Goal: Task Accomplishment & Management: Manage account settings

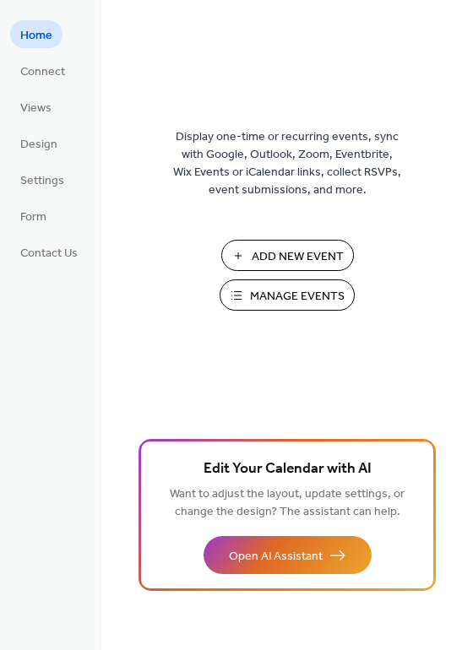
click at [280, 291] on span "Manage Events" at bounding box center [297, 297] width 95 height 18
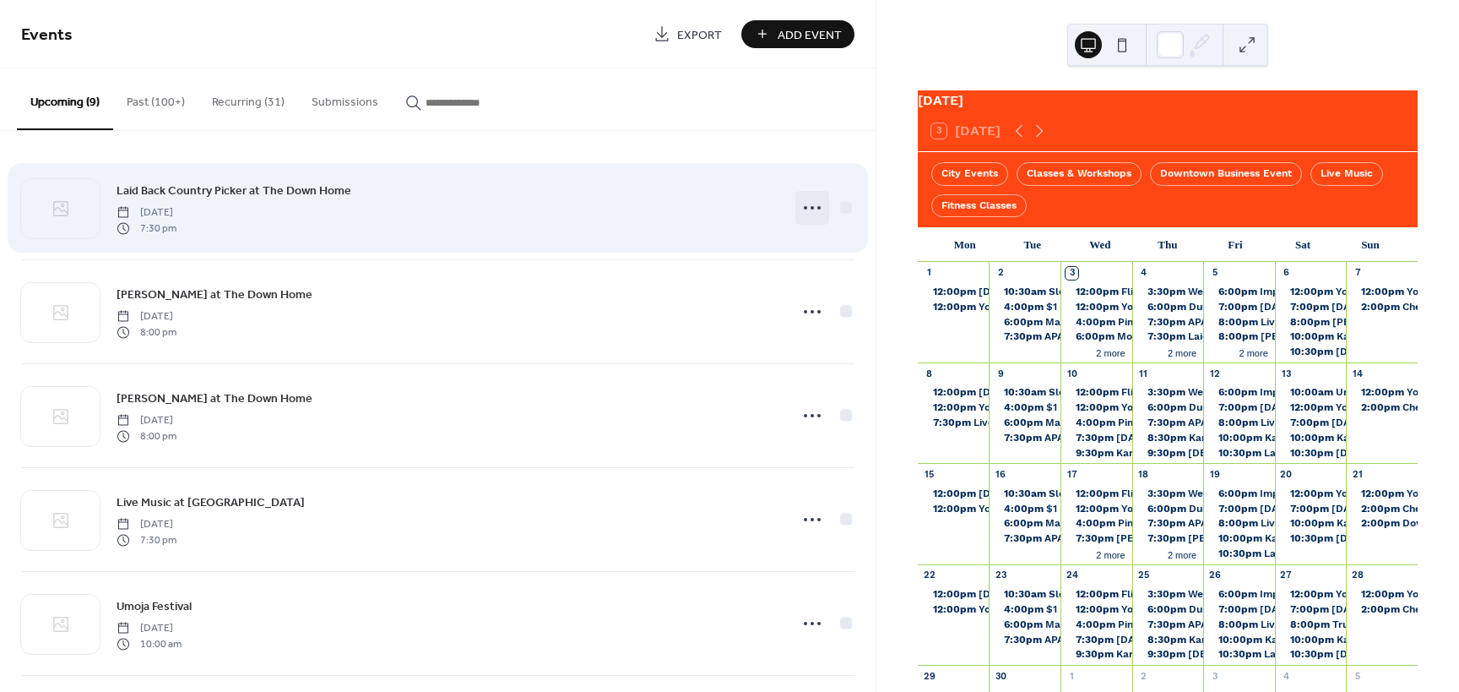
click at [803, 200] on icon at bounding box center [812, 207] width 27 height 27
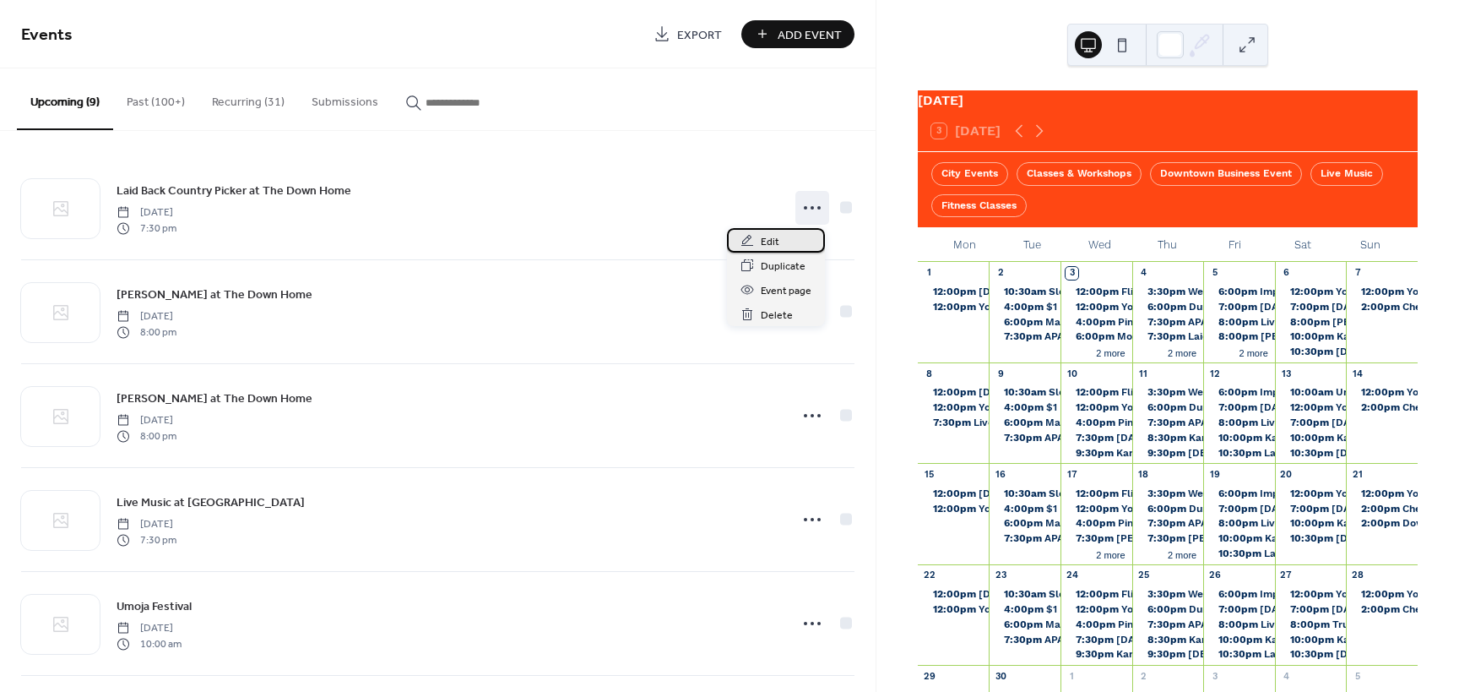
click at [795, 235] on div "Edit" at bounding box center [776, 240] width 98 height 24
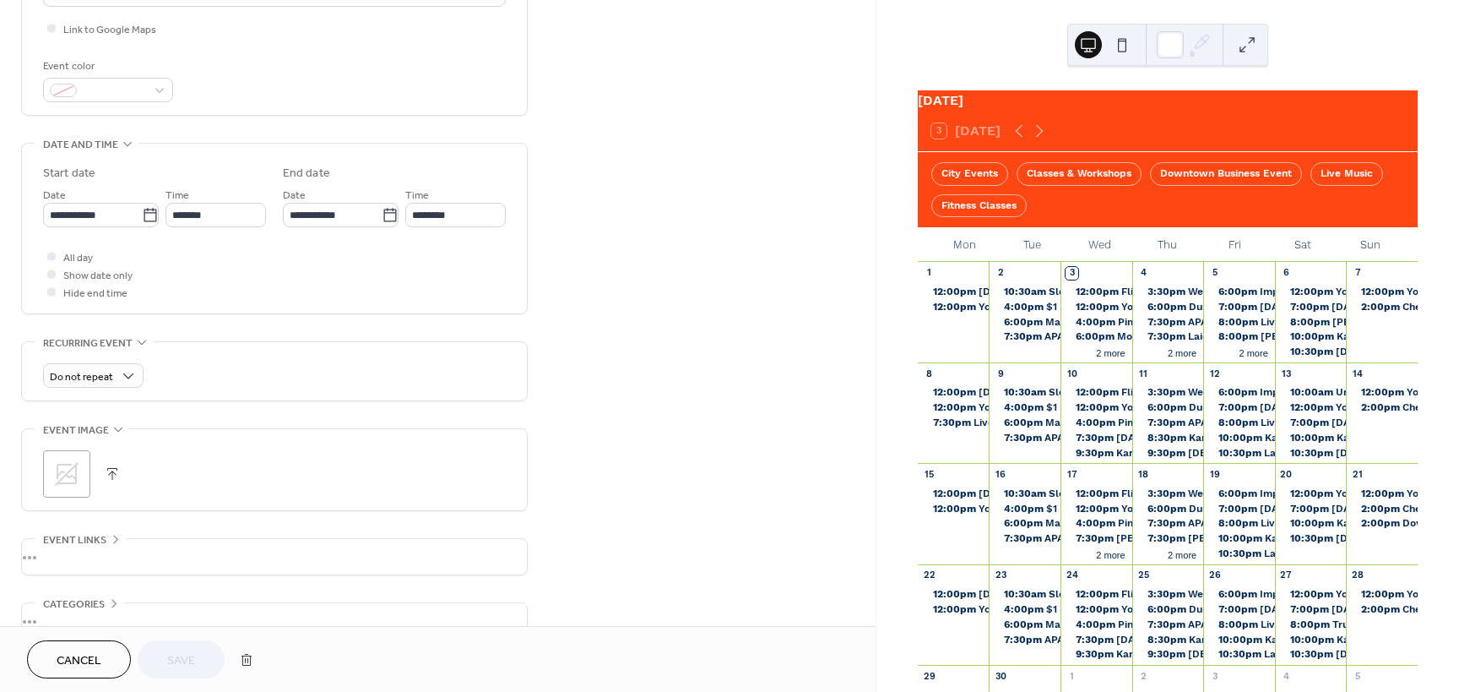
scroll to position [502, 0]
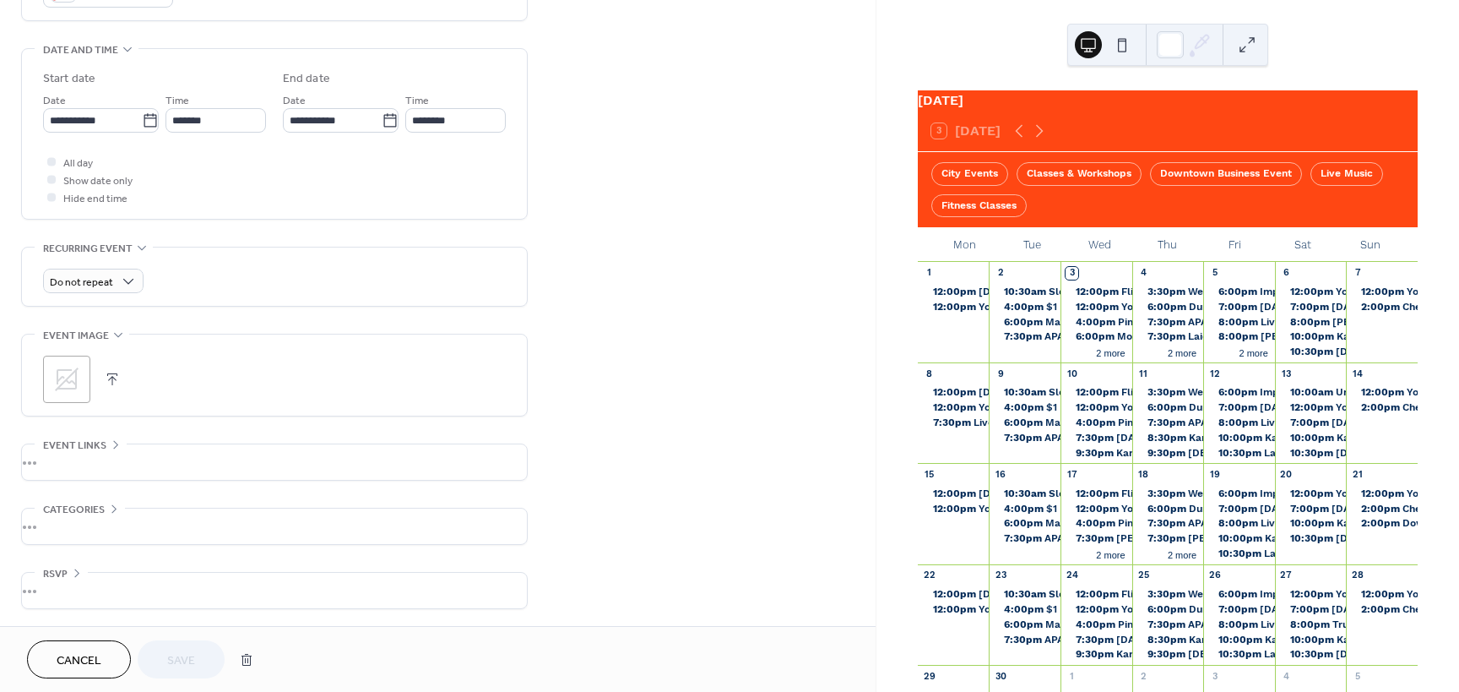
click at [136, 521] on div "•••" at bounding box center [274, 525] width 505 height 35
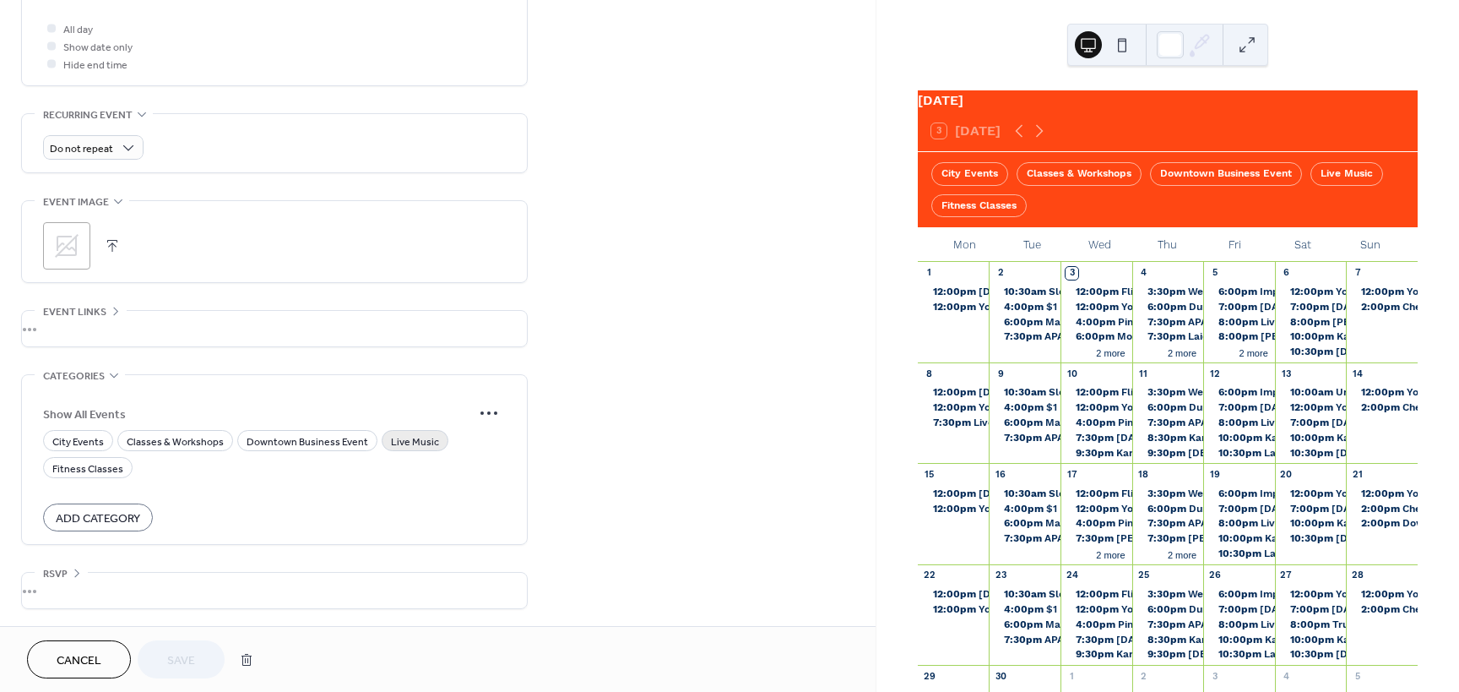
click at [426, 438] on span "Live Music" at bounding box center [415, 442] width 48 height 18
click at [193, 665] on span "Save" at bounding box center [181, 661] width 28 height 18
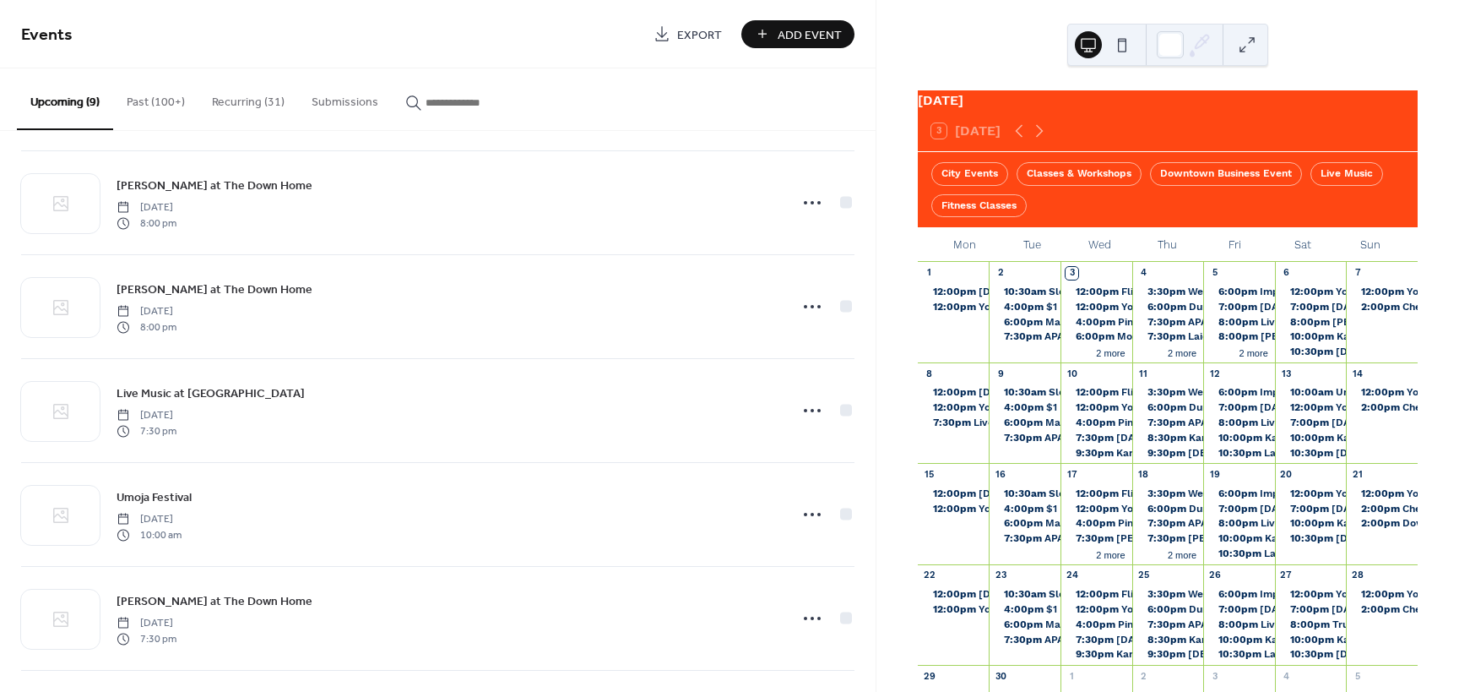
scroll to position [86, 0]
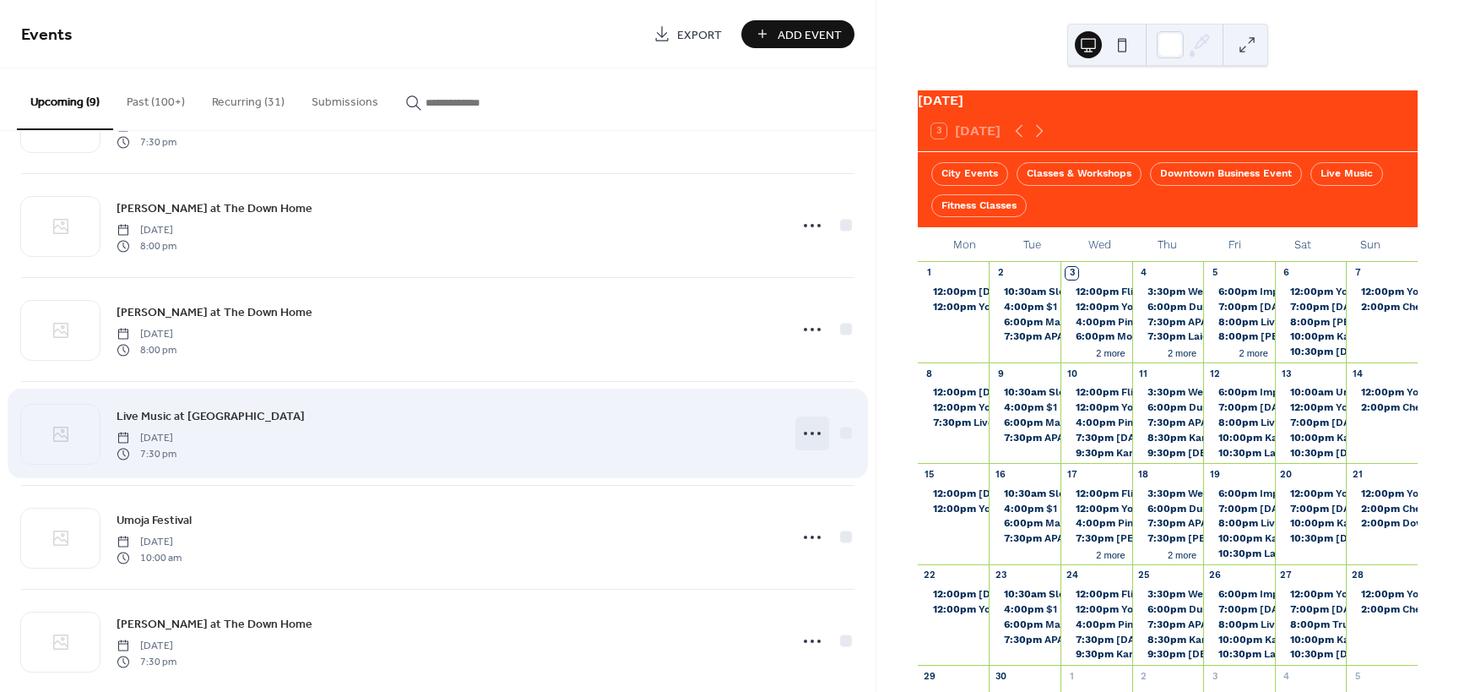
click at [810, 432] on icon at bounding box center [812, 433] width 27 height 27
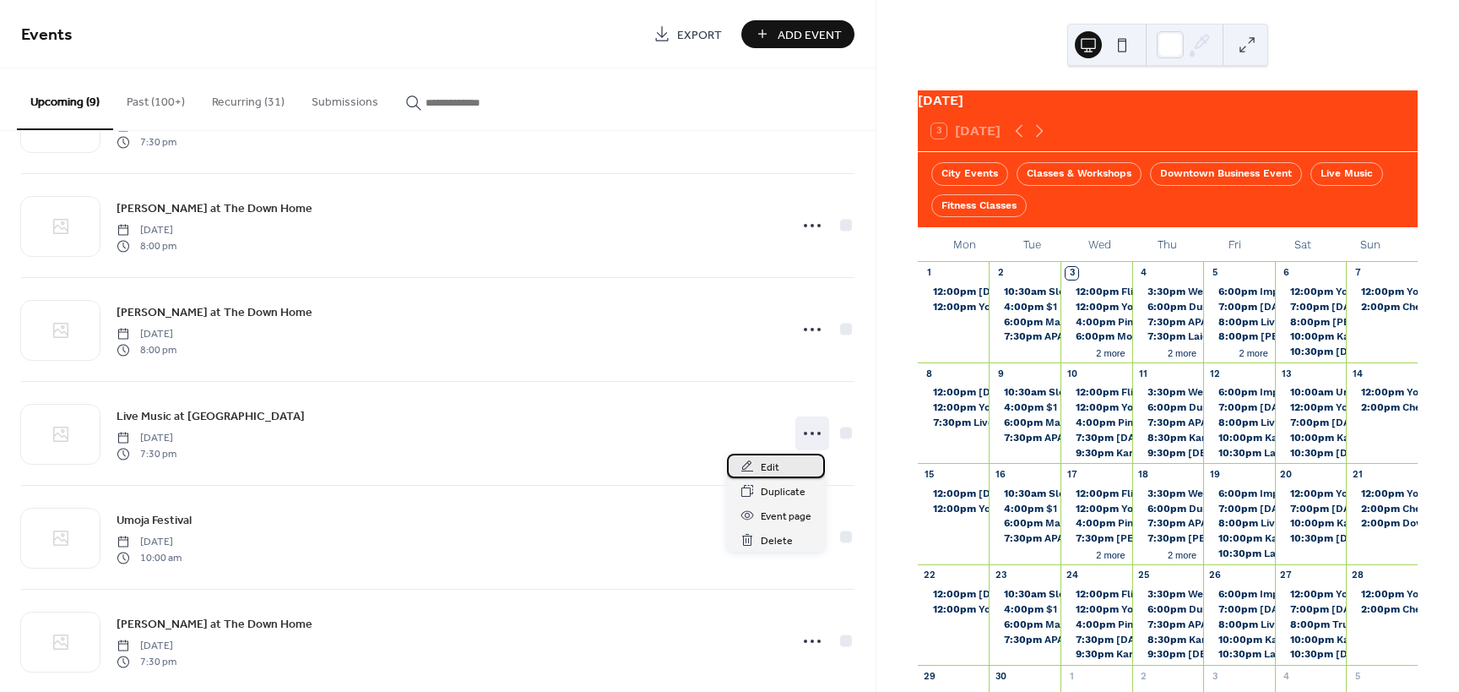
click at [796, 474] on div "Edit" at bounding box center [776, 465] width 98 height 24
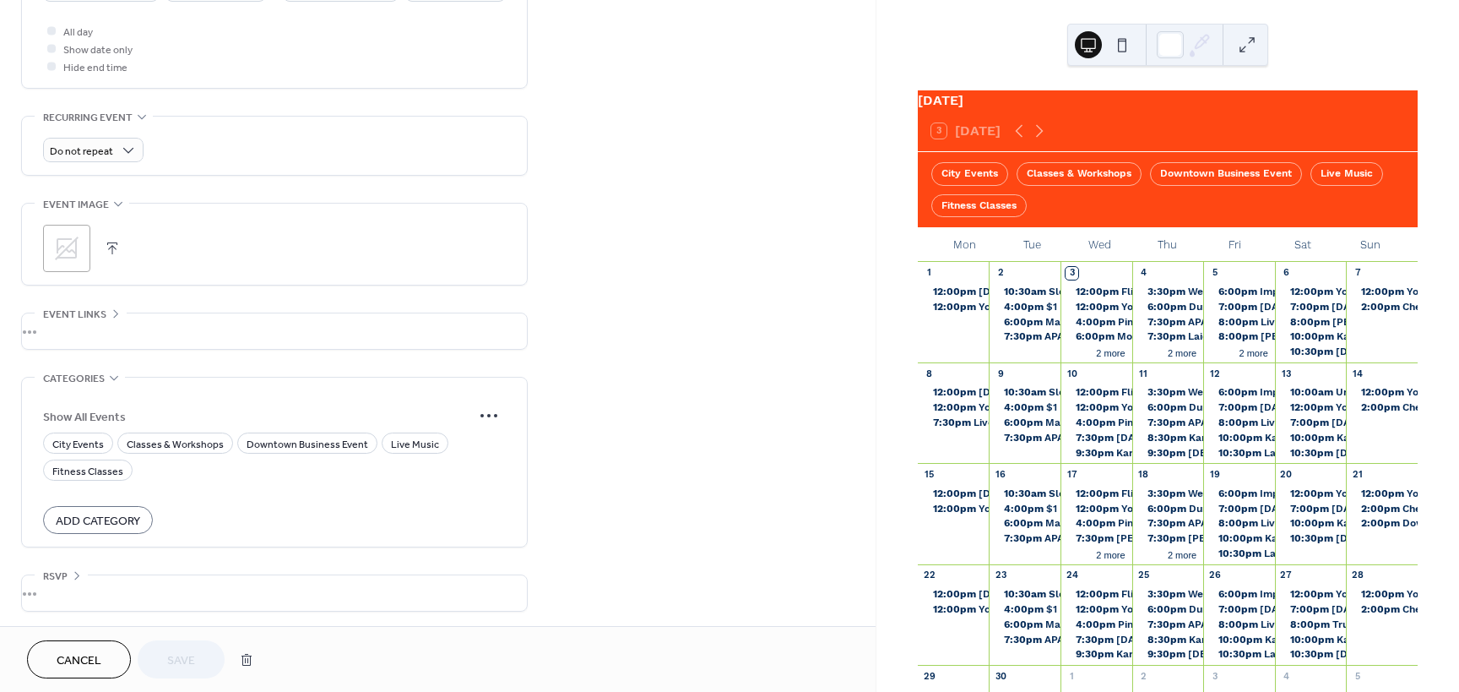
scroll to position [635, 0]
click at [125, 510] on span "Add Category" at bounding box center [98, 519] width 84 height 18
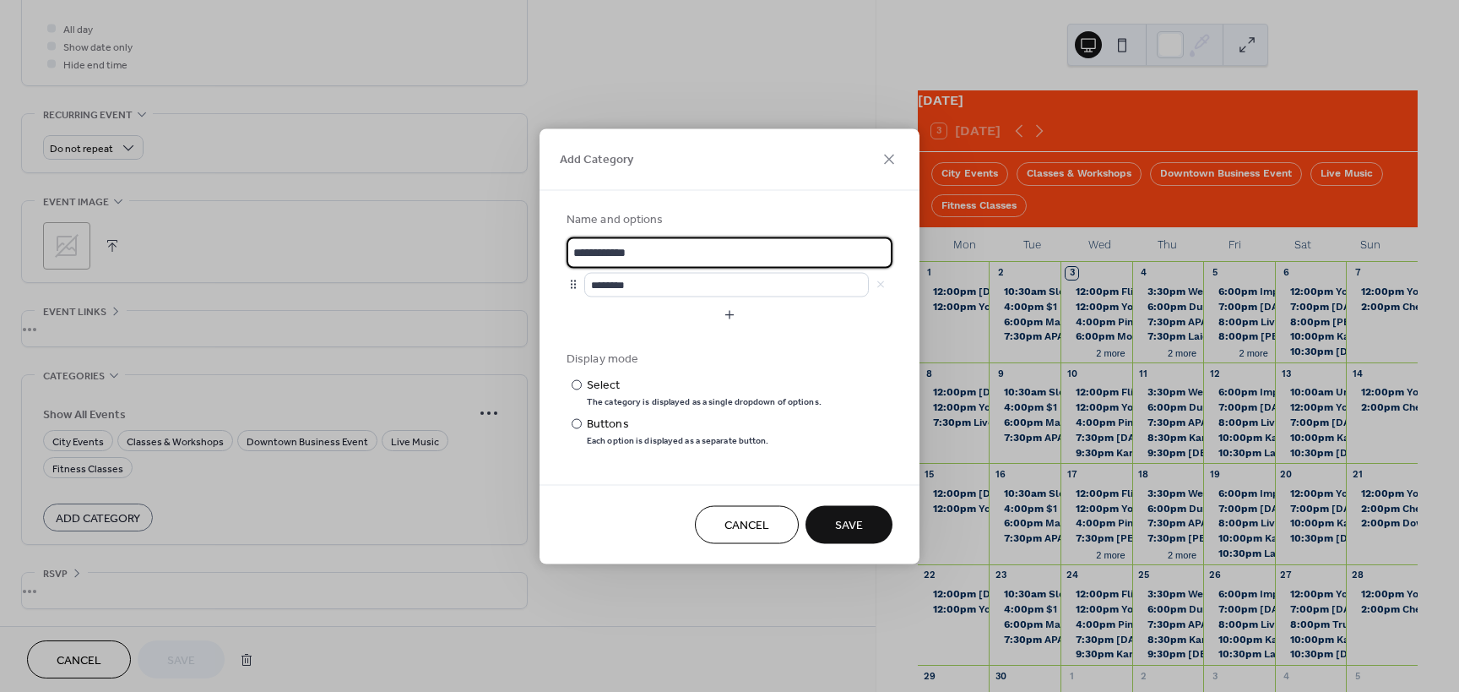
click at [662, 258] on input "**********" at bounding box center [730, 251] width 326 height 31
drag, startPoint x: 665, startPoint y: 254, endPoint x: 540, endPoint y: 244, distance: 126.2
click at [540, 244] on div "**********" at bounding box center [730, 337] width 380 height 294
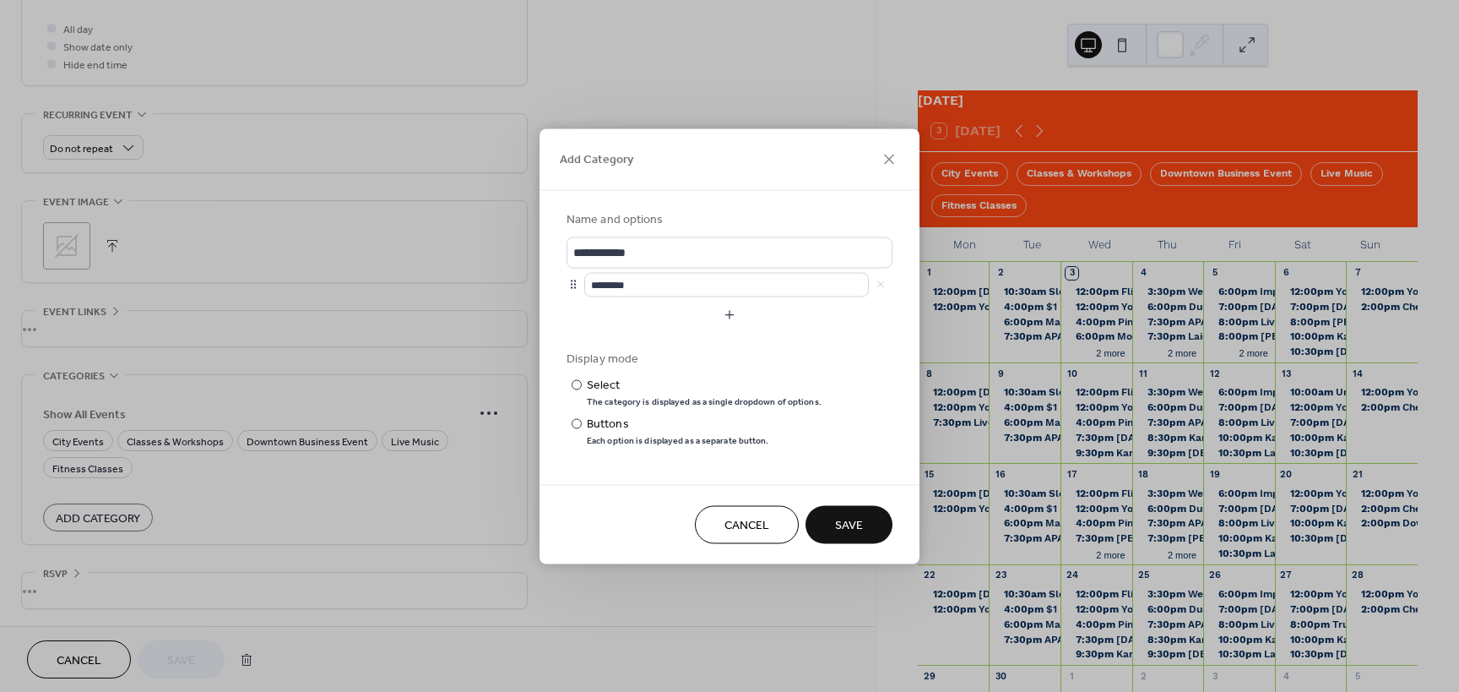
click at [760, 520] on span "Cancel" at bounding box center [747, 526] width 45 height 18
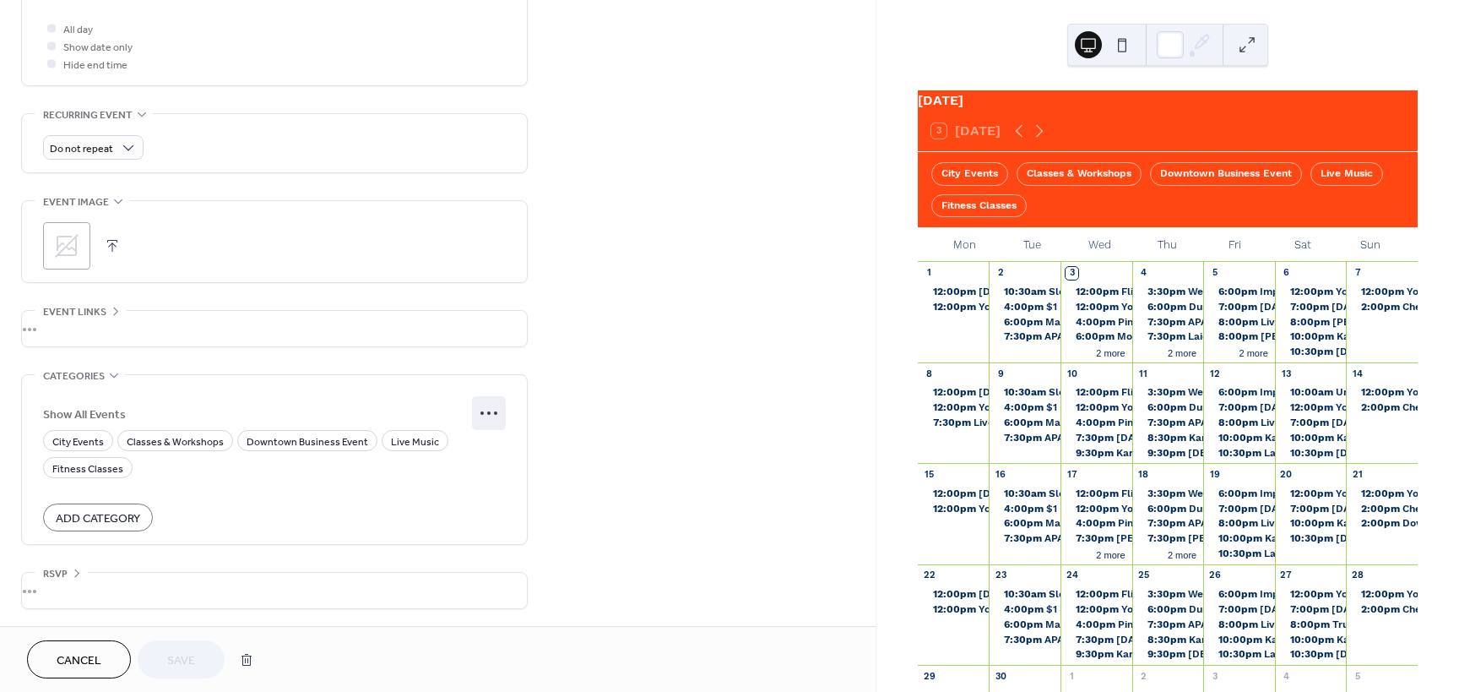
click at [498, 415] on icon at bounding box center [488, 412] width 27 height 27
click at [480, 442] on span "Edit" at bounding box center [472, 447] width 19 height 18
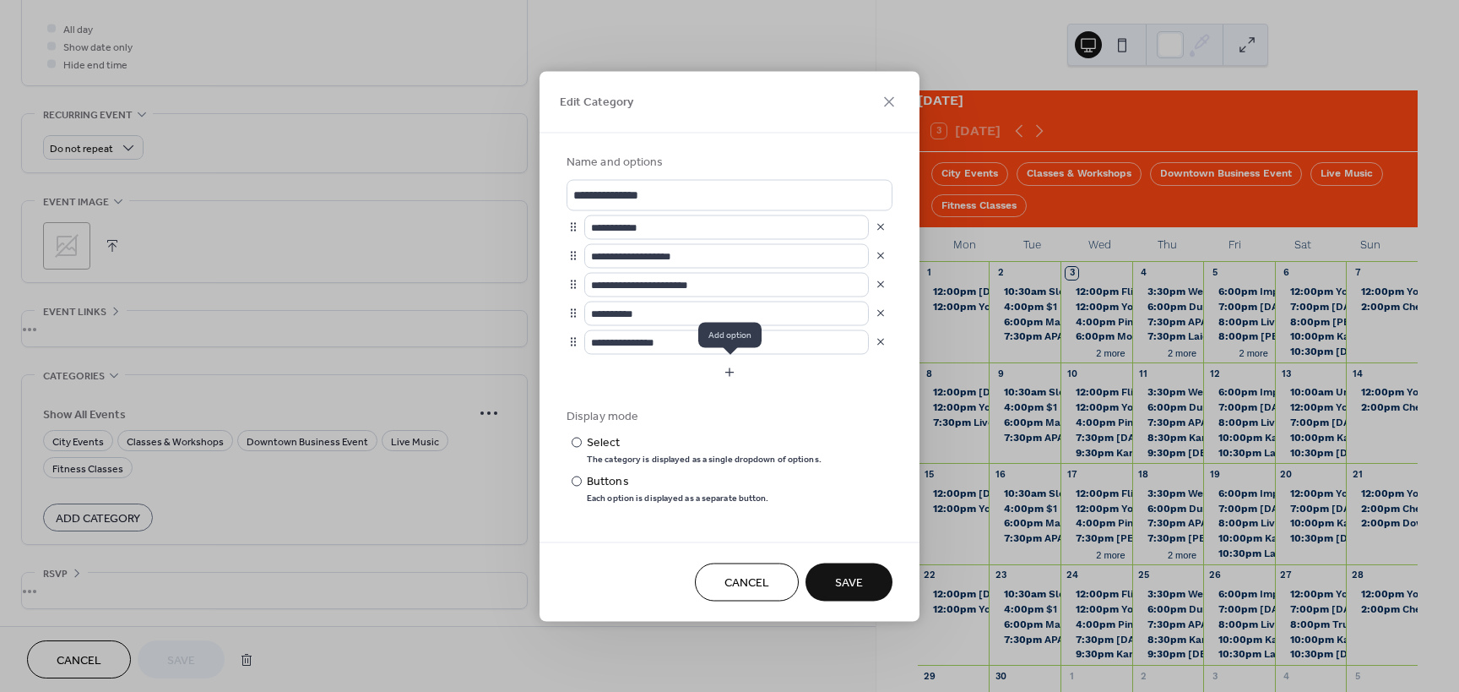
click at [674, 367] on button "button" at bounding box center [730, 371] width 326 height 27
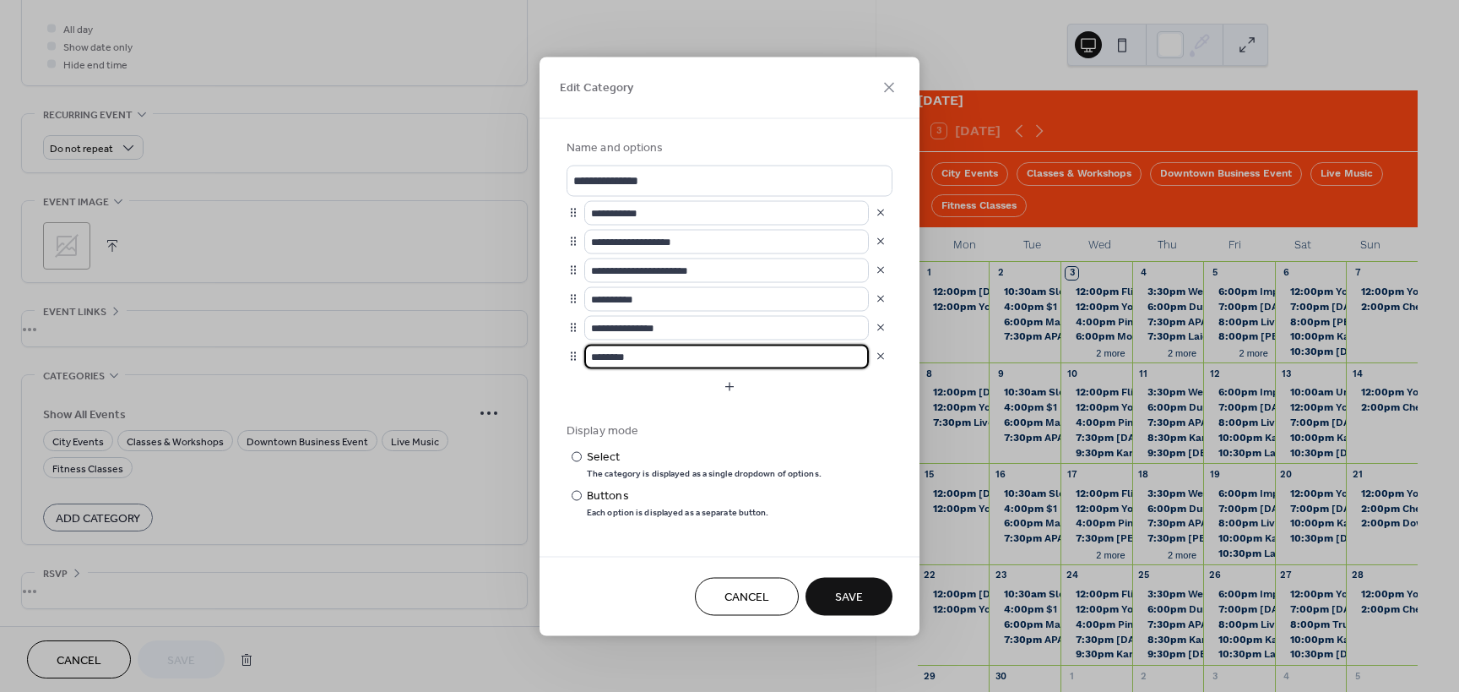
drag, startPoint x: 619, startPoint y: 360, endPoint x: 399, endPoint y: 360, distance: 220.4
click at [399, 360] on div "**********" at bounding box center [729, 346] width 1459 height 692
click at [886, 351] on button "button" at bounding box center [881, 357] width 24 height 24
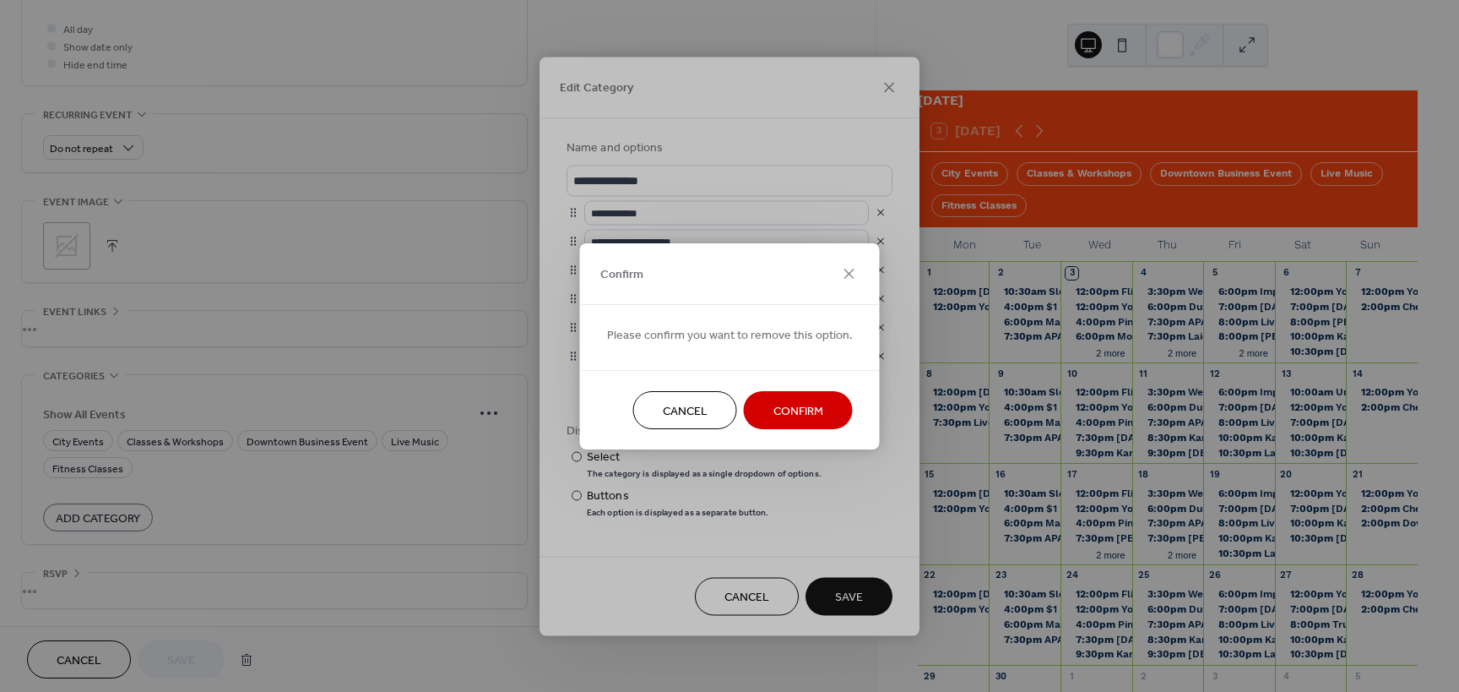
click at [793, 397] on button "Confirm" at bounding box center [798, 410] width 109 height 38
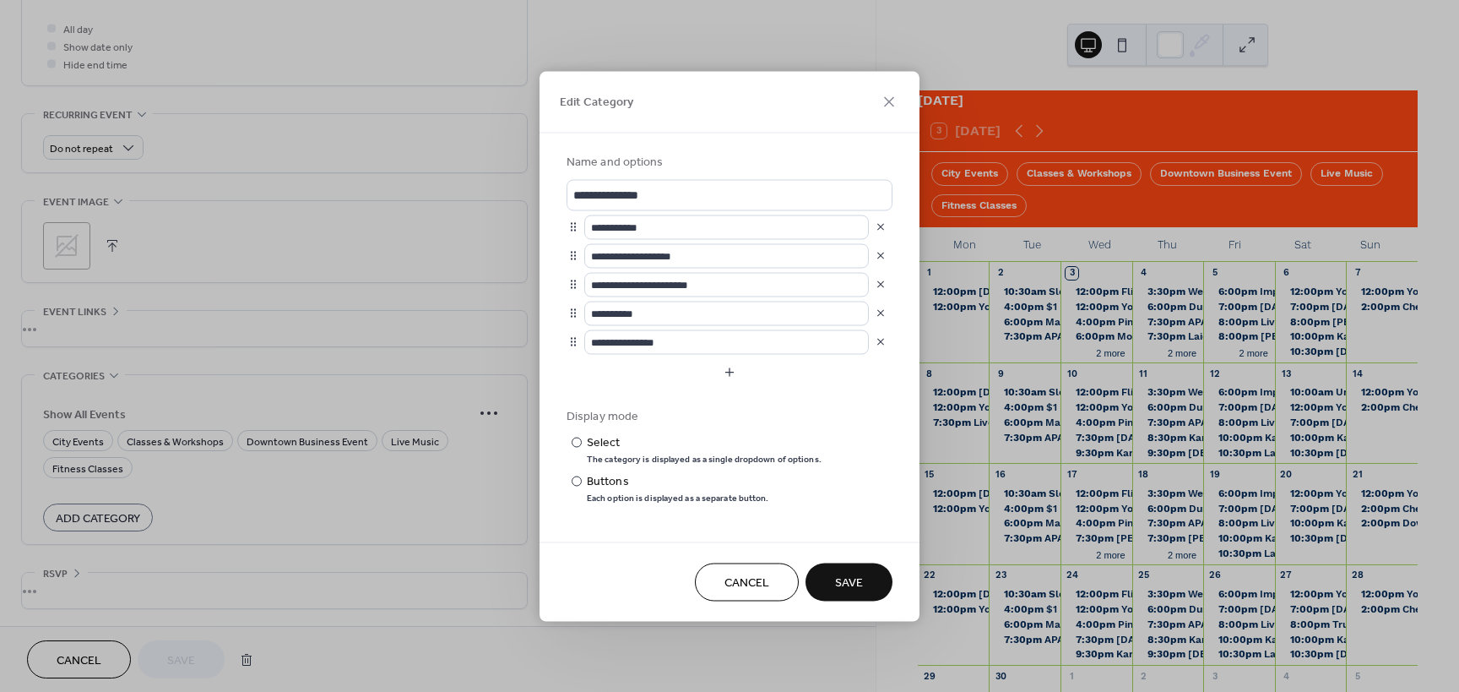
click at [832, 564] on button "Save" at bounding box center [849, 581] width 87 height 38
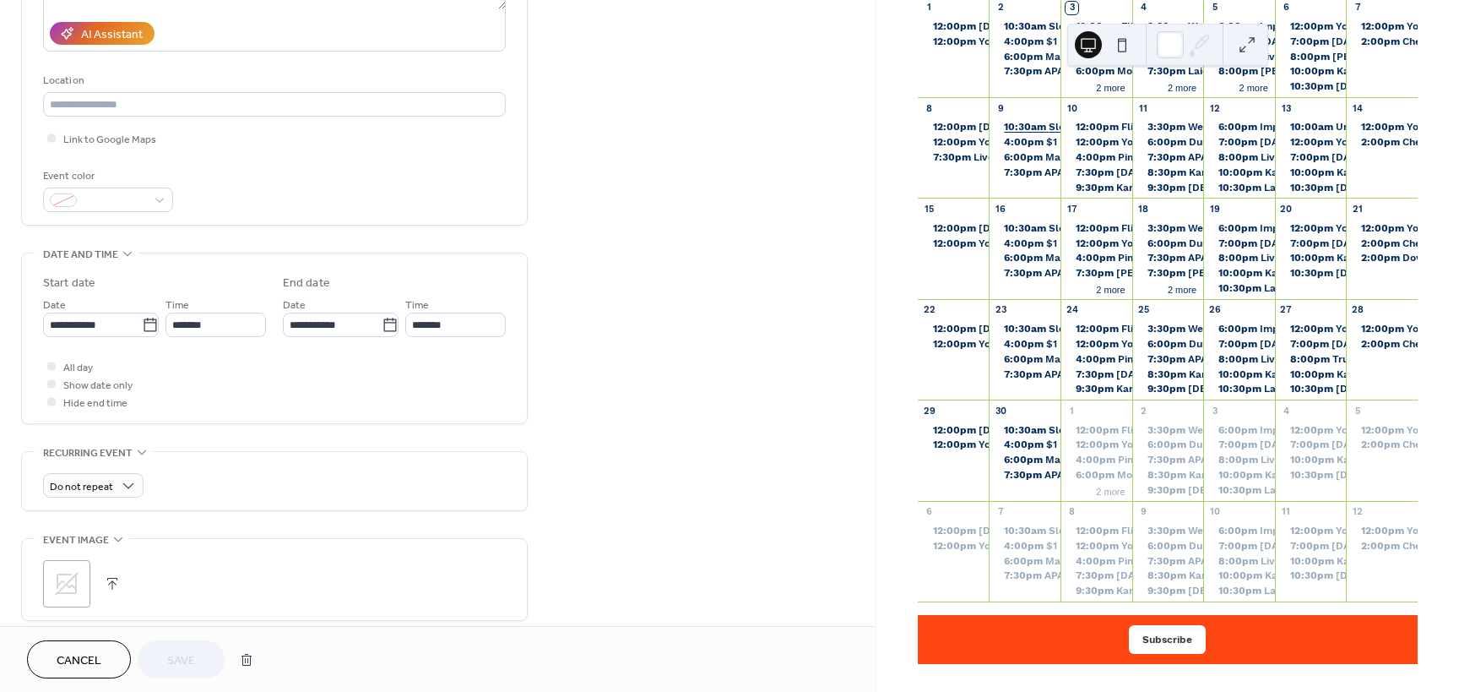
scroll to position [275, 0]
click at [90, 644] on button "Cancel" at bounding box center [79, 659] width 104 height 38
